Goal: Complete application form

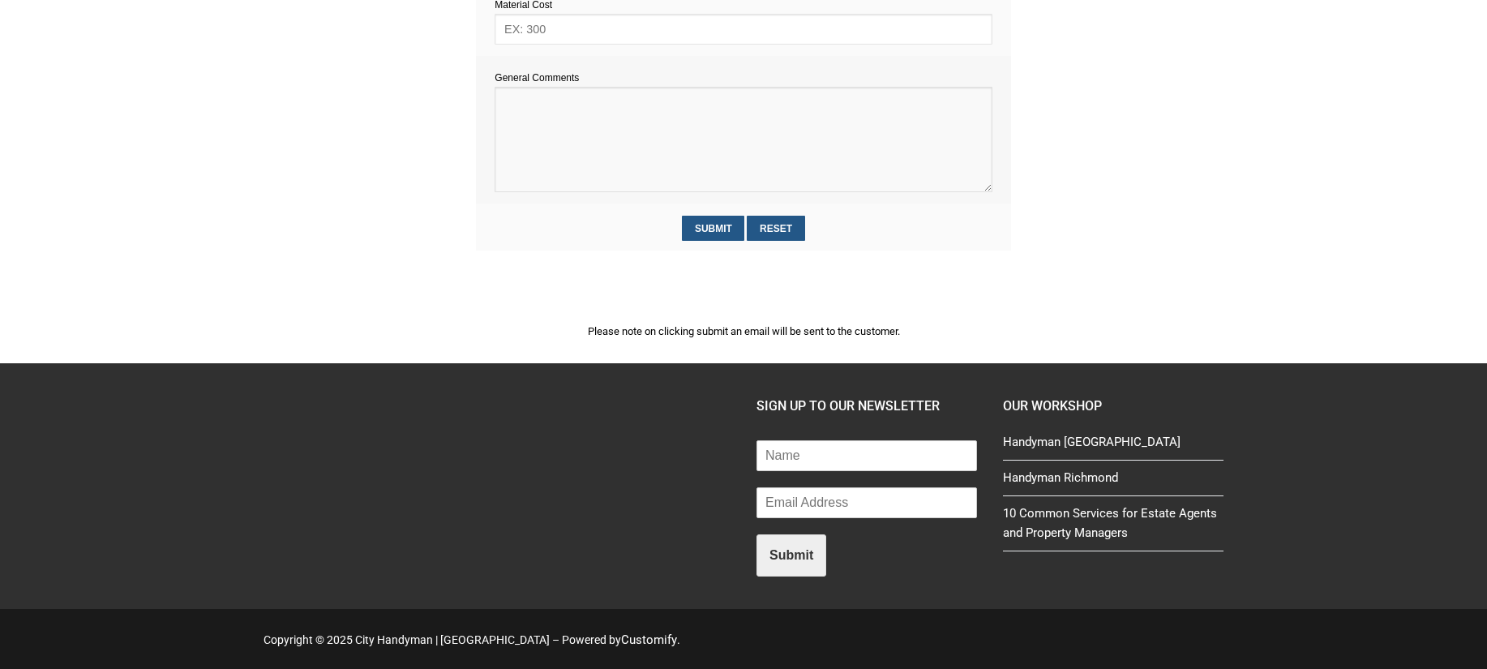
paste textarea "Attach toilet roll holder and hand towel holder to the side of the vanity unity…"
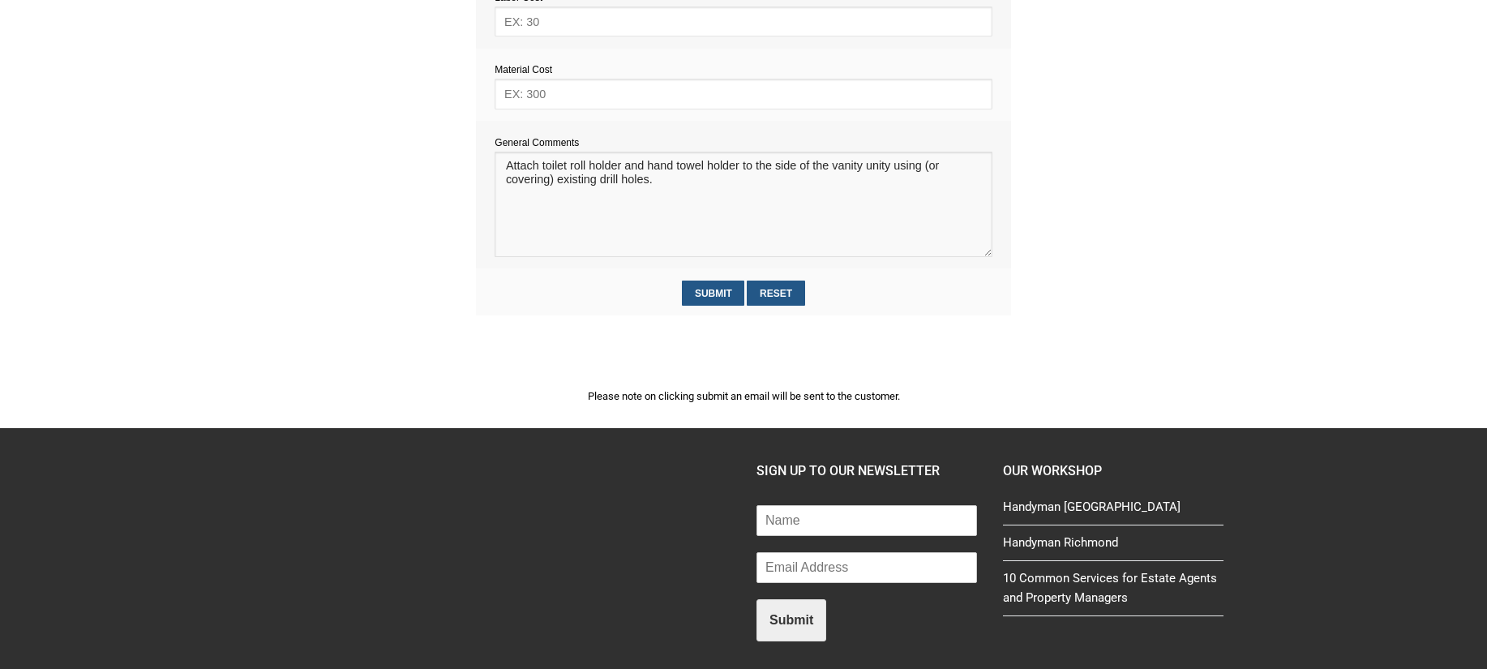
scroll to position [885, 0]
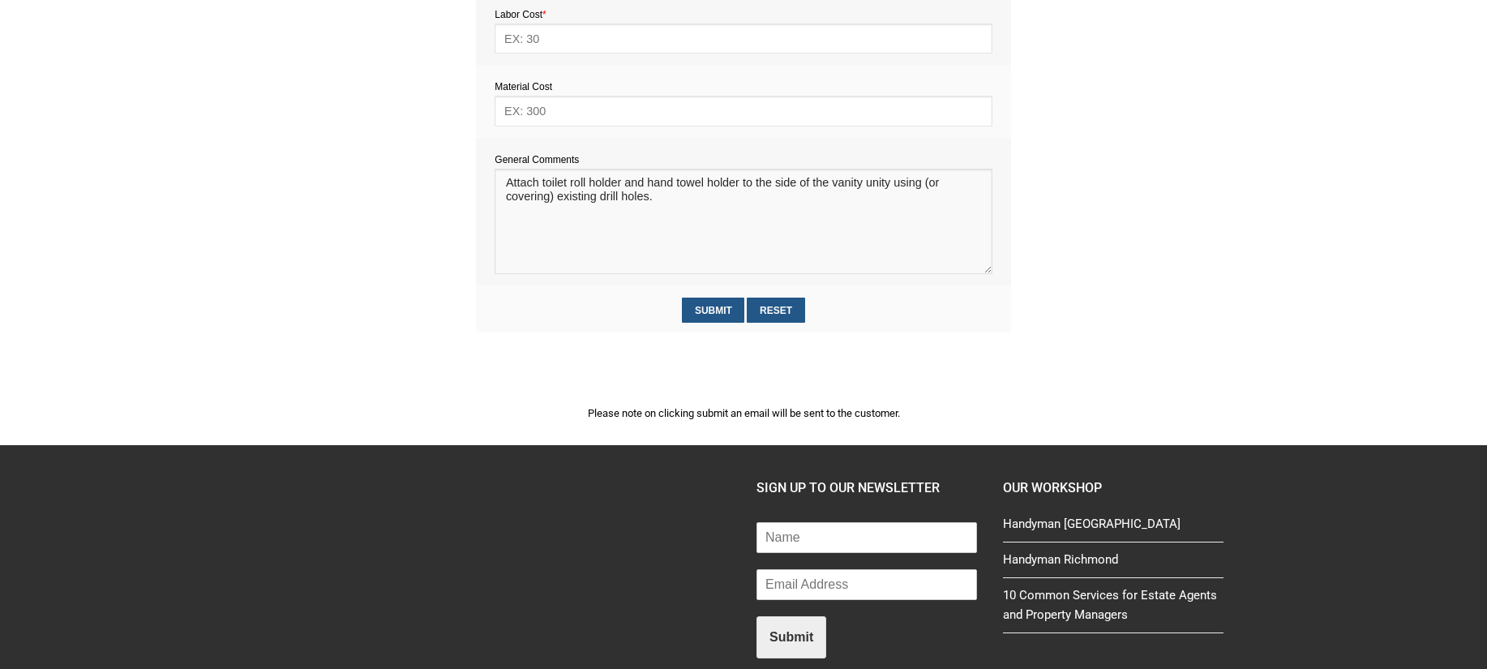
paste textarea "Estimate provision for a professional handyman (service call out and labour) to…"
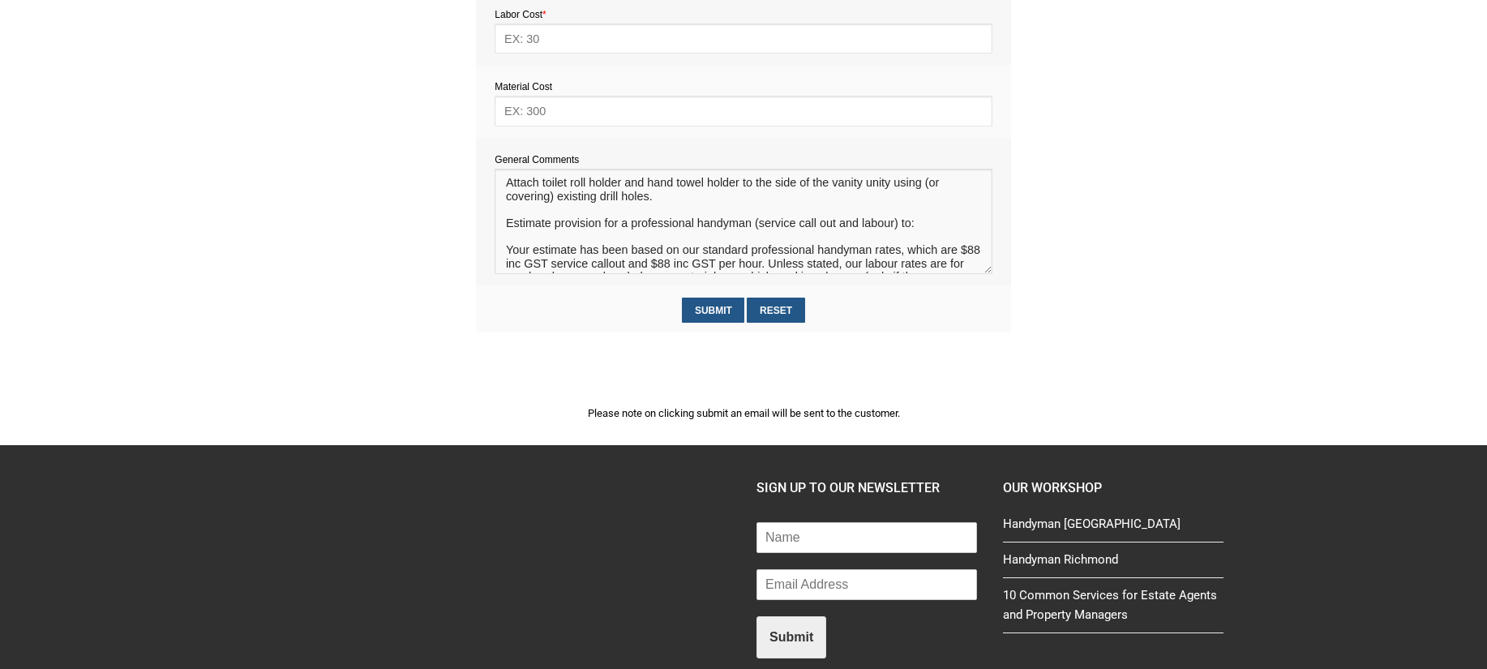
drag, startPoint x: 657, startPoint y: 206, endPoint x: 499, endPoint y: 189, distance: 159.0
click at [499, 189] on textarea at bounding box center [742, 221] width 497 height 105
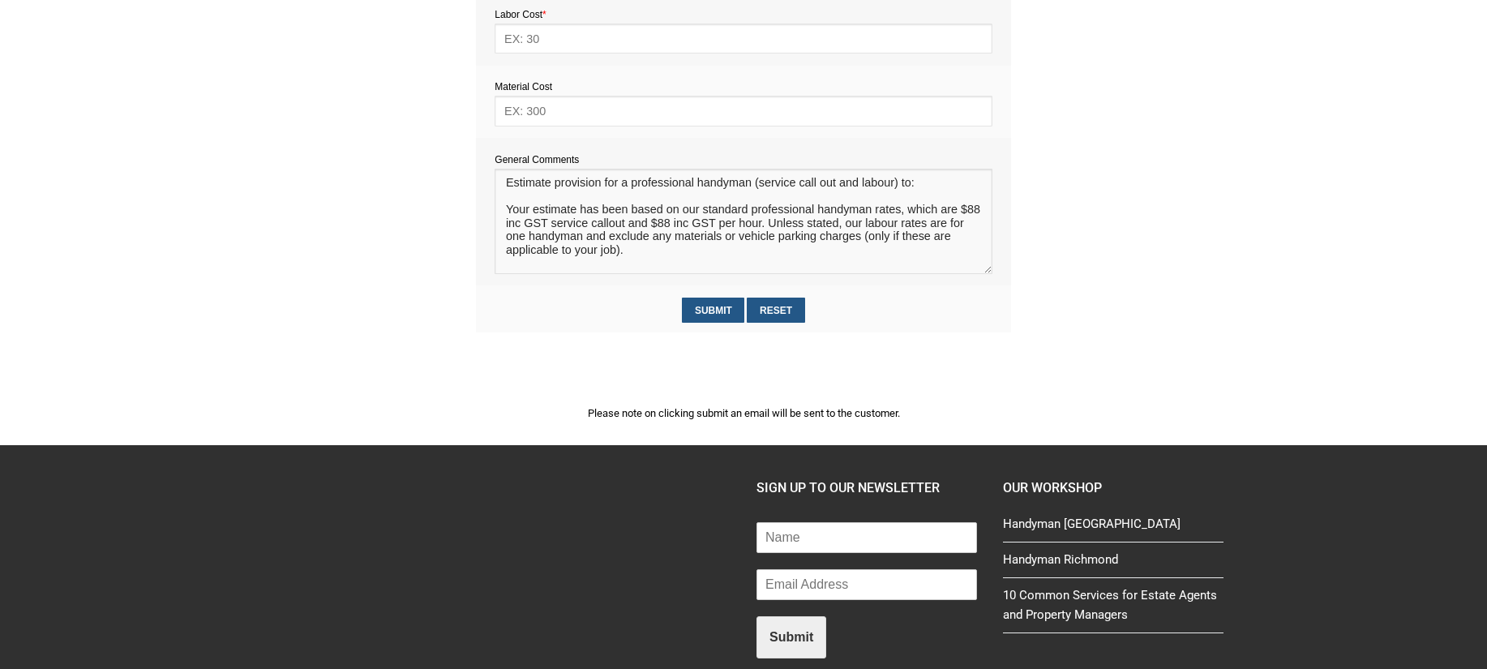
click at [537, 237] on textarea at bounding box center [742, 221] width 497 height 105
click at [527, 207] on textarea at bounding box center [742, 221] width 497 height 105
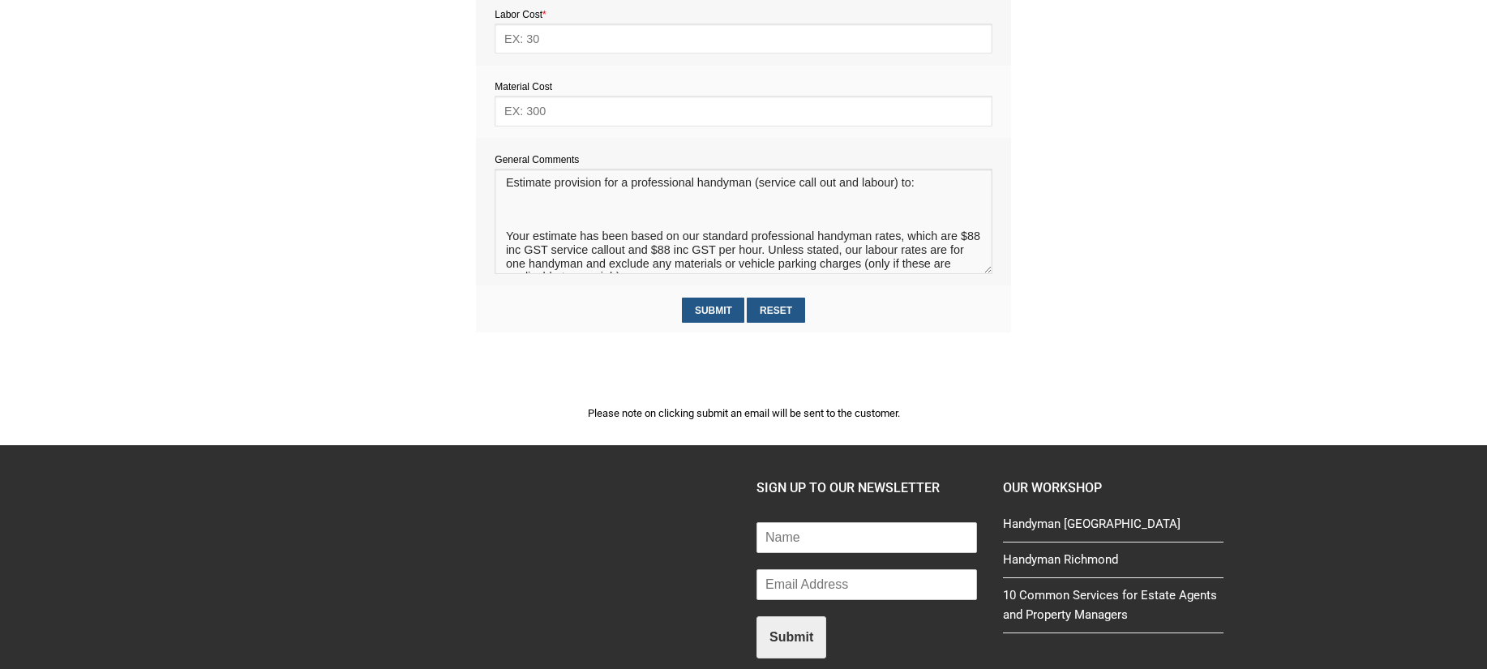
click at [514, 225] on textarea at bounding box center [742, 221] width 497 height 105
paste textarea "Attach toilet roll holder and hand towel holder to the side of the vanity unity…"
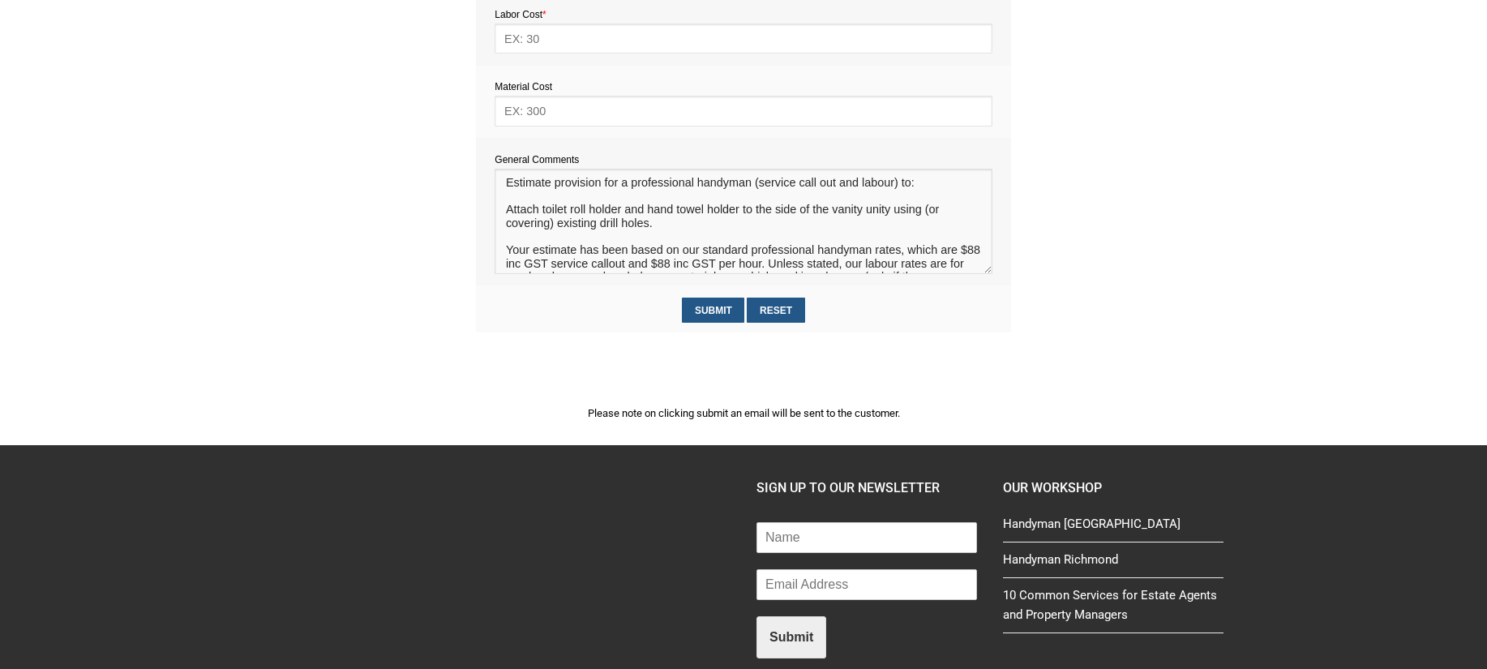
click at [505, 228] on textarea at bounding box center [742, 221] width 497 height 105
click at [702, 235] on textarea at bounding box center [742, 221] width 497 height 105
click at [583, 258] on textarea at bounding box center [742, 221] width 497 height 105
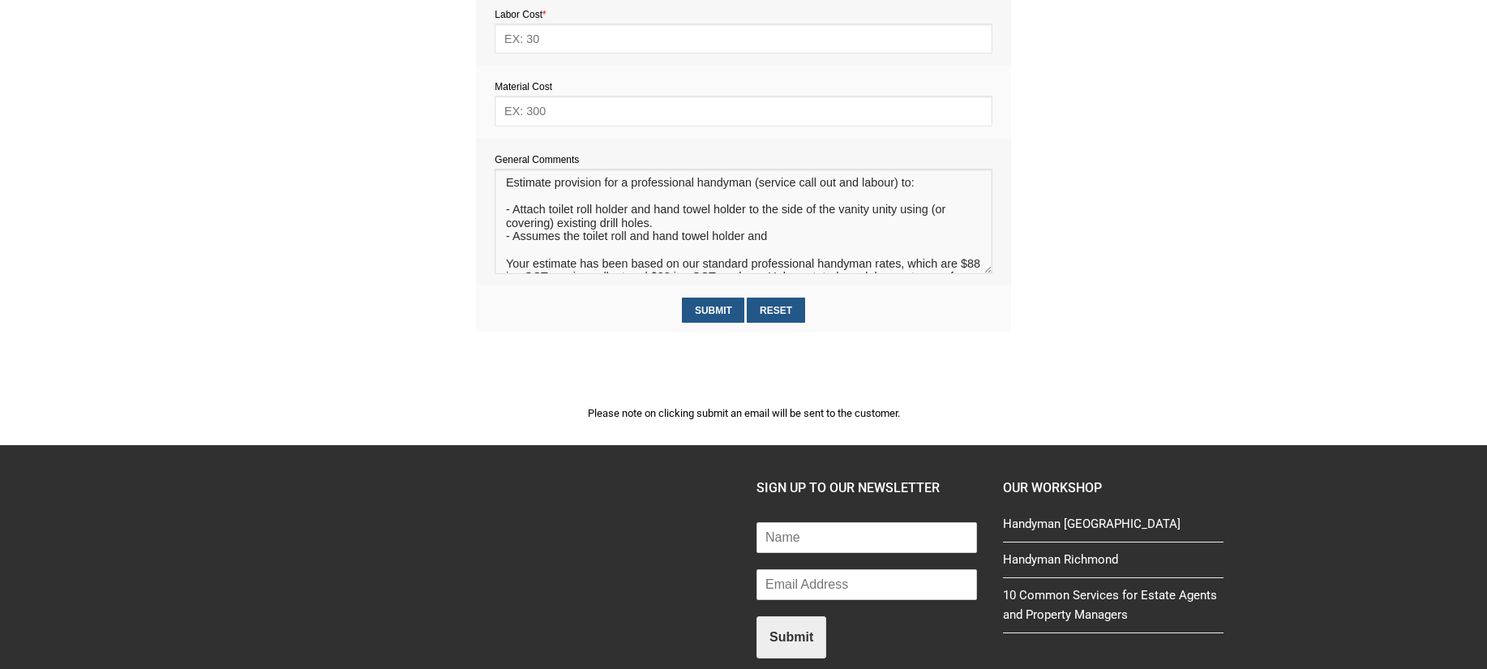
click at [745, 252] on textarea at bounding box center [742, 221] width 497 height 105
click at [780, 252] on textarea at bounding box center [742, 221] width 497 height 105
type textarea "Estimate provision for a professional handyman (service call out and labour) to…"
click at [558, 118] on input "text" at bounding box center [742, 111] width 497 height 30
type input "5"
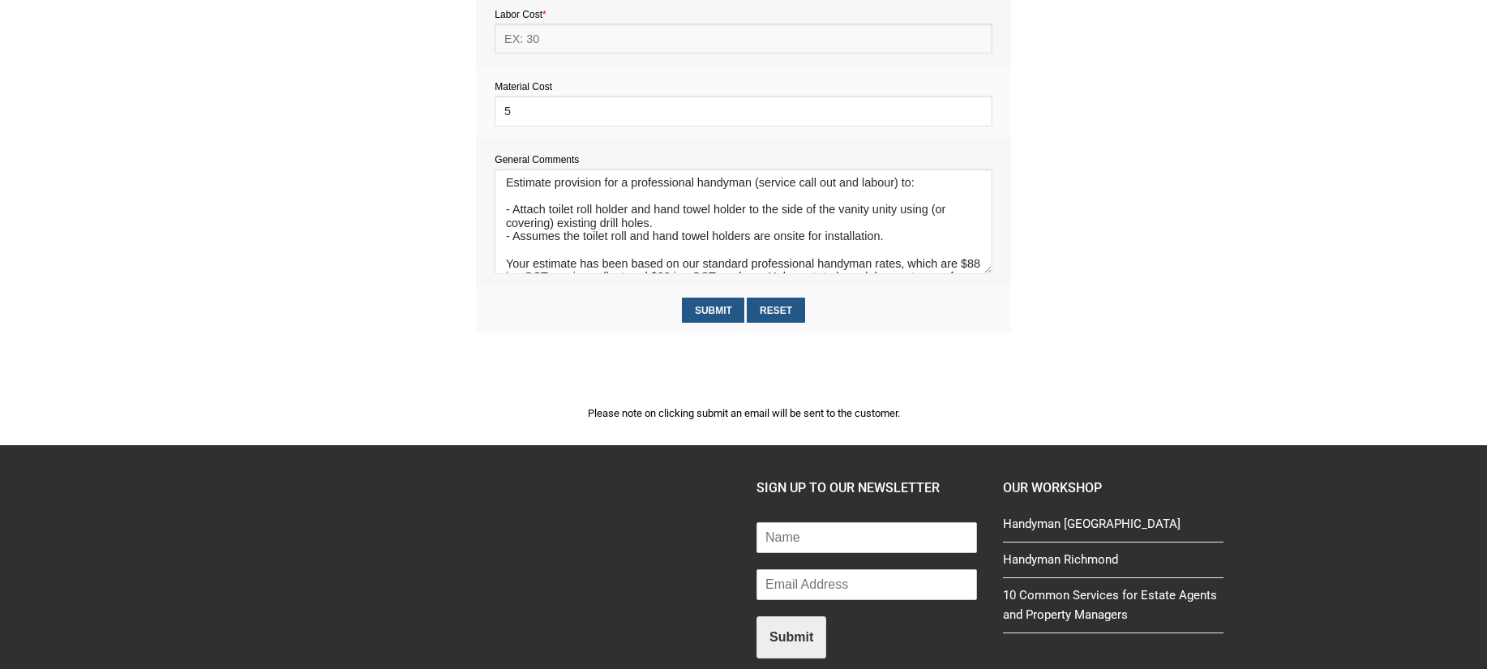
click at [546, 36] on input "text" at bounding box center [742, 39] width 497 height 30
type input "176"
click at [714, 310] on input "Submit" at bounding box center [713, 310] width 62 height 25
